Goal: Task Accomplishment & Management: Complete application form

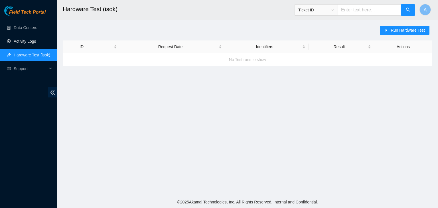
click at [36, 39] on link "Activity Logs" at bounding box center [25, 41] width 23 height 5
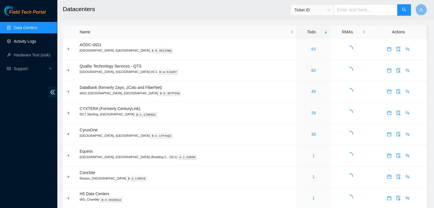
click at [36, 43] on link "Activity Logs" at bounding box center [25, 41] width 23 height 5
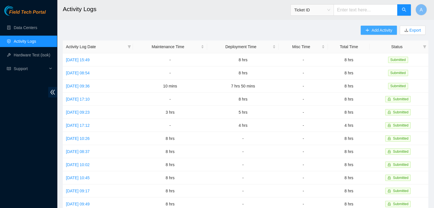
click at [369, 31] on button "Add Activity" at bounding box center [379, 30] width 36 height 9
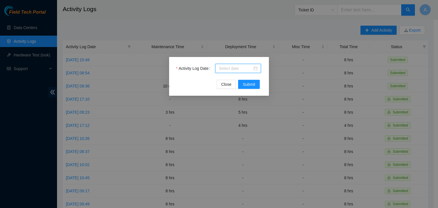
click at [252, 70] on input "Activity Log Date" at bounding box center [236, 68] width 34 height 6
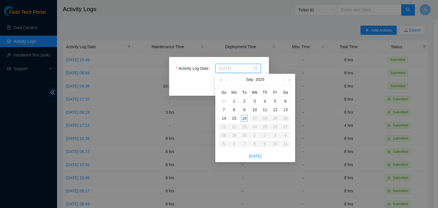
type input "[DATE]"
click at [233, 120] on div "15" at bounding box center [234, 118] width 7 height 7
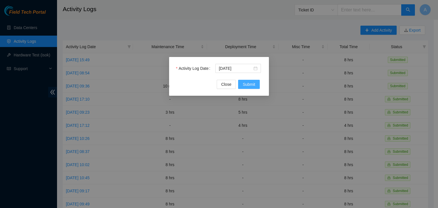
click at [251, 83] on span "Submit" at bounding box center [249, 84] width 13 height 6
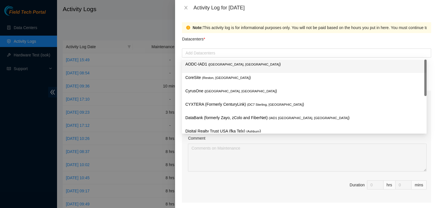
click at [235, 51] on div at bounding box center [307, 53] width 247 height 7
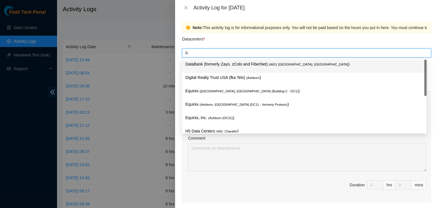
type input "h5"
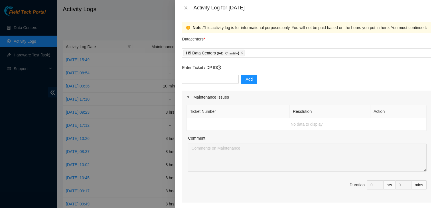
click at [221, 40] on div "Datacenters *" at bounding box center [306, 40] width 249 height 15
click at [217, 78] on input "text" at bounding box center [210, 79] width 57 height 9
paste input "DP82714"
type input "DP82714"
click at [225, 82] on input "text" at bounding box center [210, 79] width 57 height 9
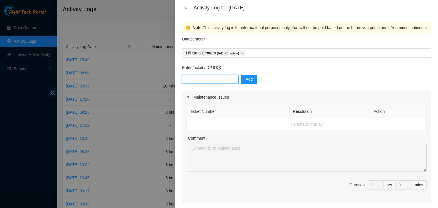
paste input "DP82713"
type input "DP82713"
click at [202, 79] on input "text" at bounding box center [210, 79] width 57 height 9
paste input "DP82712"
type input "DP82712"
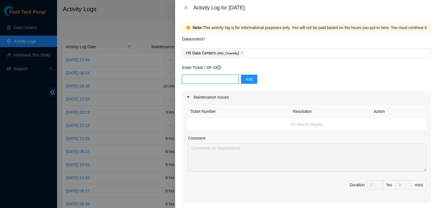
click at [219, 78] on input "text" at bounding box center [210, 79] width 57 height 9
paste input "DP82711"
type input "DP82711"
click at [219, 75] on input "text" at bounding box center [210, 79] width 57 height 9
paste input "DP82683"
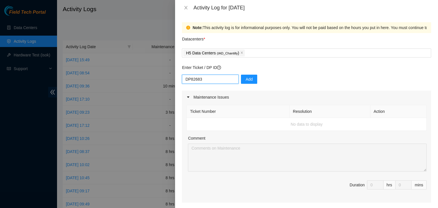
type input "DP82683"
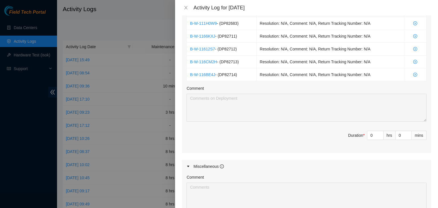
scroll to position [220, 0]
click at [370, 136] on div "0" at bounding box center [376, 135] width 16 height 9
click at [370, 136] on input "0" at bounding box center [376, 135] width 16 height 9
type input "8"
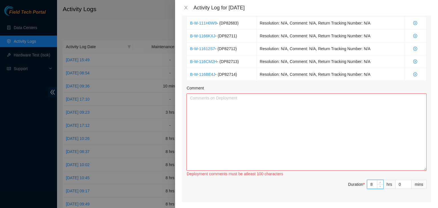
drag, startPoint x: 422, startPoint y: 119, endPoint x: 400, endPoint y: 221, distance: 104.8
click at [400, 208] on html "Field Tech Portal Data Centers Activity Logs Hardware Test (isok) Support Activ…" at bounding box center [219, 104] width 438 height 208
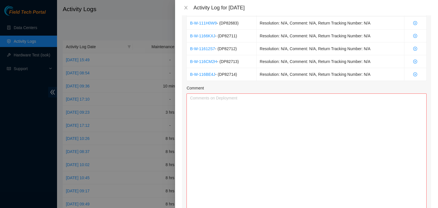
type input "8"
click at [308, 149] on textarea "Comment" at bounding box center [307, 159] width 240 height 130
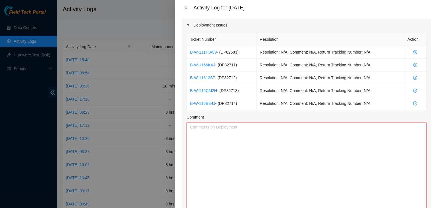
scroll to position [191, 0]
drag, startPoint x: 234, startPoint y: 103, endPoint x: 219, endPoint y: 103, distance: 14.9
click at [219, 103] on span "- ( DP82714 )" at bounding box center [226, 104] width 22 height 5
copy span "DP82714"
click at [221, 129] on textarea "Comment" at bounding box center [307, 188] width 240 height 130
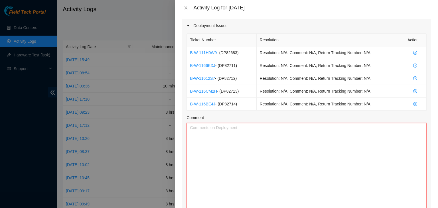
paste textarea "DP82714"
drag, startPoint x: 237, startPoint y: 92, endPoint x: 222, endPoint y: 93, distance: 14.9
click at [222, 93] on td "B-W-116CM2H - ( DP82713 )" at bounding box center [222, 91] width 70 height 13
copy span "DP82713"
click at [229, 128] on textarea "DP82714," at bounding box center [307, 188] width 240 height 130
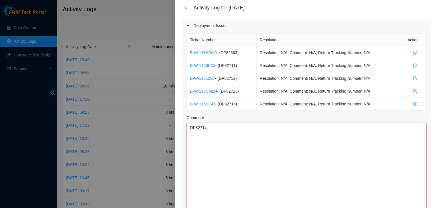
paste textarea "DP82713"
drag, startPoint x: 235, startPoint y: 77, endPoint x: 219, endPoint y: 76, distance: 15.2
click at [219, 76] on span "- ( DP82712 )" at bounding box center [226, 78] width 22 height 5
copy span "DP82712"
click at [243, 133] on textarea "DP82714, DP82713," at bounding box center [307, 188] width 240 height 130
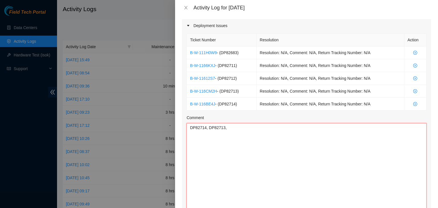
paste textarea "DP82712"
drag, startPoint x: 235, startPoint y: 65, endPoint x: 219, endPoint y: 64, distance: 16.0
click at [219, 64] on span "- ( DP82711 )" at bounding box center [226, 65] width 22 height 5
copy span "DP82711"
click at [270, 142] on textarea "DP82714, DP82713, DP82712," at bounding box center [307, 188] width 240 height 130
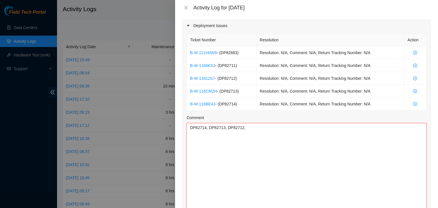
paste textarea "DP82711"
paste textarea "- Completed printing all uplink connection labels - began applying uplink labels"
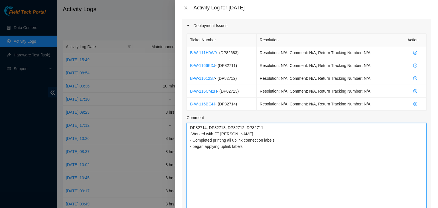
click at [194, 140] on textarea "DP82714, DP82713, DP82712, DP82711 -Worked with FT [PERSON_NAME] - Completed pr…" at bounding box center [307, 188] width 240 height 130
type textarea "DP82714, DP82713, DP82712, DP82711 -Worked with FT [PERSON_NAME] -Completed pri…"
click at [252, 147] on textarea "DP82714, DP82713, DP82712, DP82711 -Worked with FT [PERSON_NAME] -Completed pri…" at bounding box center [307, 188] width 240 height 130
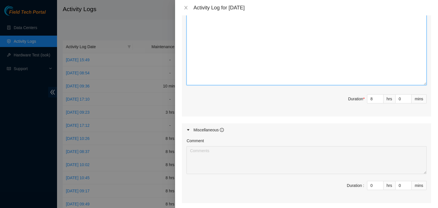
scroll to position [415, 0]
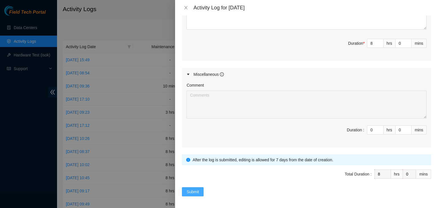
click at [196, 191] on span "Submit" at bounding box center [193, 192] width 13 height 6
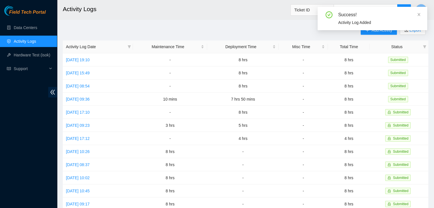
click at [369, 32] on div "Success! Activity Log Added" at bounding box center [373, 21] width 110 height 28
click at [416, 15] on div "Success!" at bounding box center [379, 14] width 82 height 7
click at [419, 15] on icon "close" at bounding box center [419, 15] width 4 height 4
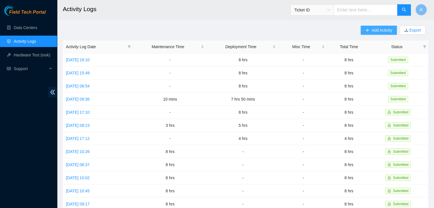
click at [384, 29] on span "Add Activity" at bounding box center [382, 30] width 21 height 6
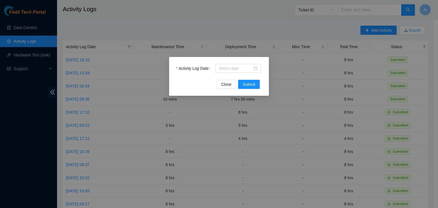
click at [259, 70] on div at bounding box center [238, 68] width 46 height 9
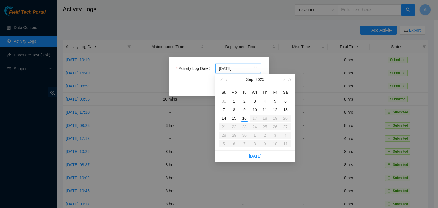
type input "[DATE]"
click at [243, 118] on div "16" at bounding box center [244, 118] width 7 height 7
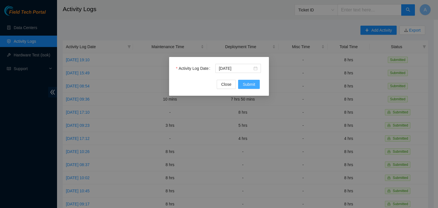
click at [245, 85] on span "Submit" at bounding box center [249, 84] width 13 height 6
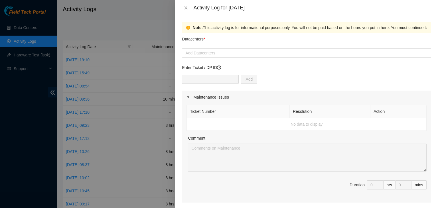
click at [257, 52] on div at bounding box center [307, 53] width 247 height 7
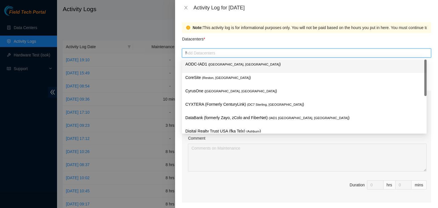
type input "h5"
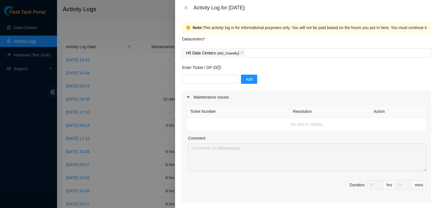
click at [245, 34] on div "Datacenters *" at bounding box center [306, 40] width 249 height 15
click at [219, 77] on input "text" at bounding box center [210, 79] width 57 height 9
paste input "DP82683"
paste input "DP82711"
paste input "DP82712"
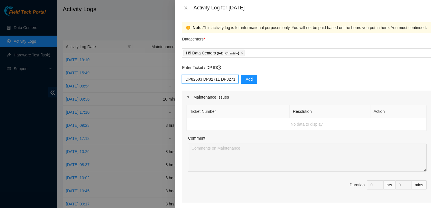
scroll to position [0, 5]
type input "DP82683 DP82711 DP82712"
click at [241, 77] on button "Add" at bounding box center [249, 79] width 16 height 9
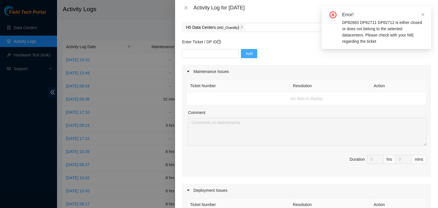
scroll to position [25, 0]
click at [214, 55] on input "text" at bounding box center [210, 54] width 57 height 9
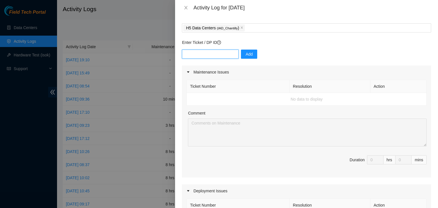
paste input "DP82712"
type input "DP82712"
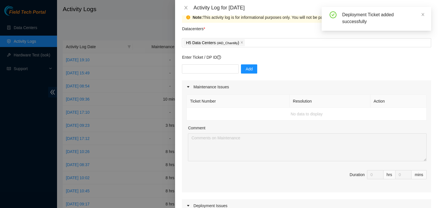
scroll to position [0, 0]
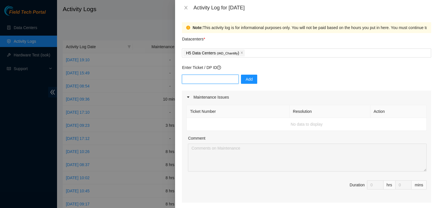
click at [201, 76] on input "text" at bounding box center [210, 79] width 57 height 9
paste input "DP82713"
type input "DP82713"
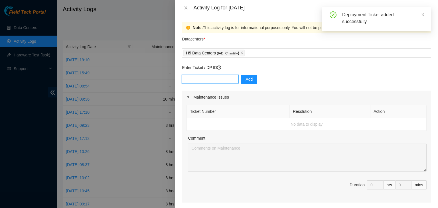
click at [201, 83] on input "text" at bounding box center [210, 79] width 57 height 9
paste input "DP82713"
type input "DP82711"
click at [212, 77] on input "text" at bounding box center [210, 79] width 57 height 9
paste input "DP82713"
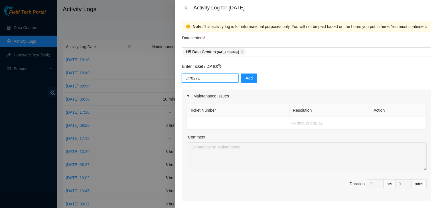
scroll to position [2, 0]
type input "DP82714"
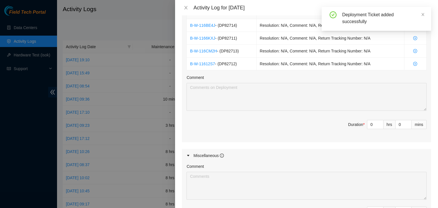
scroll to position [219, 0]
click at [369, 125] on input "0" at bounding box center [376, 124] width 16 height 9
type input "8"
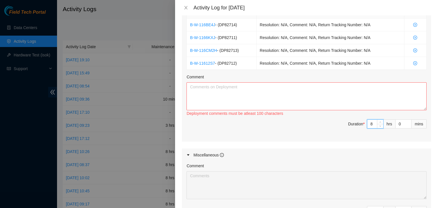
type input "0"
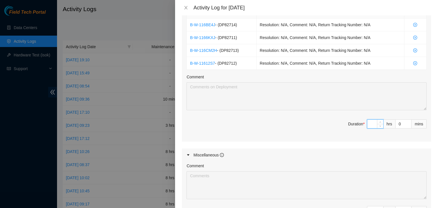
type input "9"
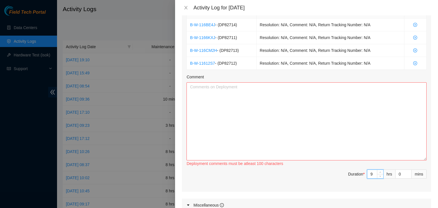
drag, startPoint x: 420, startPoint y: 108, endPoint x: 420, endPoint y: 182, distance: 74.2
click at [420, 161] on textarea "Comment" at bounding box center [307, 121] width 240 height 78
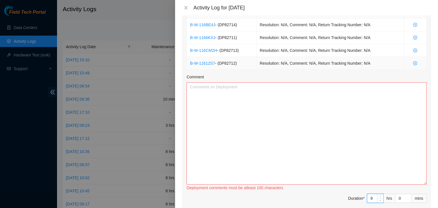
type input "9"
drag, startPoint x: 234, startPoint y: 63, endPoint x: 220, endPoint y: 62, distance: 14.0
click at [220, 62] on span "- ( DP82712 )" at bounding box center [226, 63] width 22 height 5
copy span "DP82712"
click at [224, 82] on textarea "Comment" at bounding box center [307, 133] width 240 height 102
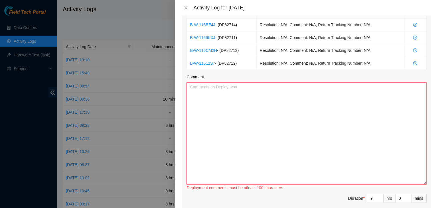
paste textarea "DP82712"
click at [229, 48] on span "- ( DP82713 )" at bounding box center [228, 50] width 22 height 5
copy span "DP82713"
click at [233, 89] on textarea "DP82712," at bounding box center [307, 133] width 240 height 102
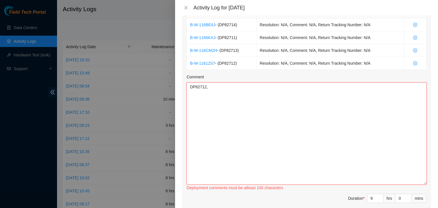
paste textarea "DP82713"
click at [227, 37] on span "- ( DP82711 )" at bounding box center [226, 37] width 22 height 5
copy span "DP82711"
click at [238, 88] on textarea "DP82712, DP82713," at bounding box center [307, 133] width 240 height 102
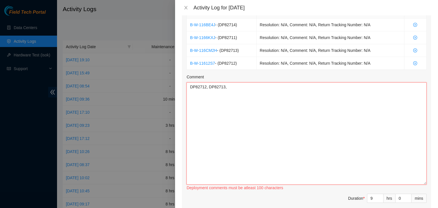
paste textarea "DP82711"
click at [229, 23] on span "- ( DP82714 )" at bounding box center [226, 25] width 22 height 5
copy span "DP82714"
click at [253, 85] on textarea "DP82712, DP82713, DP82711" at bounding box center [307, 133] width 240 height 102
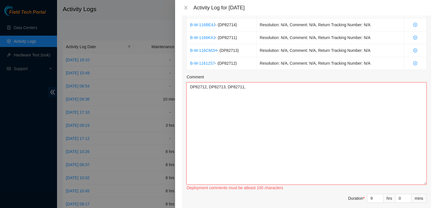
paste textarea "DP82714"
paste textarea "- worked with FT Arya - completed attaching the rest of the uplink labels"
click at [195, 98] on textarea "DP82712, DP82713, DP82711, DP82714 - worked with FT [PERSON_NAME] - completed a…" at bounding box center [307, 133] width 240 height 102
click at [288, 99] on textarea "DP82712, DP82713, DP82711, DP82714 - worked with FT [PERSON_NAME] -Completed at…" at bounding box center [307, 133] width 240 height 102
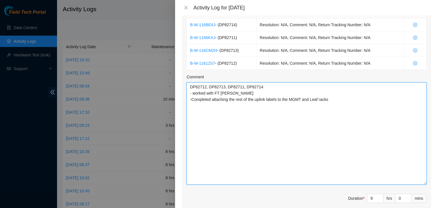
click at [255, 86] on textarea "DP82712, DP82713, DP82711, DP82714 - worked with FT [PERSON_NAME] -Completed at…" at bounding box center [307, 133] width 240 height 102
click at [250, 130] on textarea "DP82712, DP82713, DP82711, DP82714 - worked with FT [PERSON_NAME] -Completed at…" at bounding box center [307, 133] width 240 height 102
paste textarea "DP82714"
paste textarea "-Worked with FT [PERSON_NAME] -Installed modified DebianOS to X7p servers - ins…"
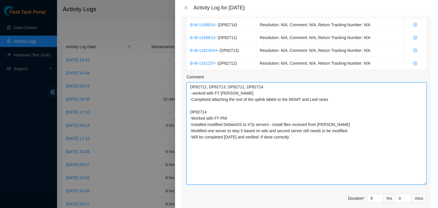
click at [212, 112] on textarea "DP82712, DP82713, DP82711, DP82714 - worked with FT [PERSON_NAME] -Completed at…" at bounding box center [307, 133] width 240 height 102
type textarea "DP82712, DP82713, DP82711, DP82714 - worked with FT [PERSON_NAME] -Completed at…"
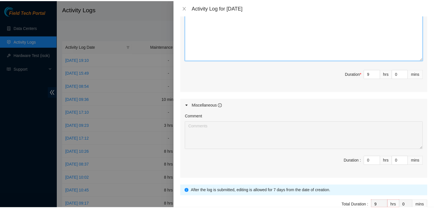
scroll to position [374, 0]
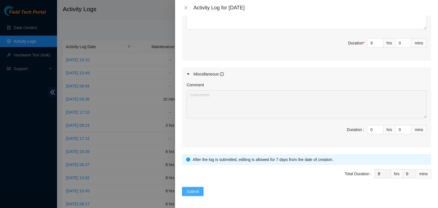
click at [192, 187] on button "Submit" at bounding box center [193, 191] width 22 height 9
